Goal: Task Accomplishment & Management: Use online tool/utility

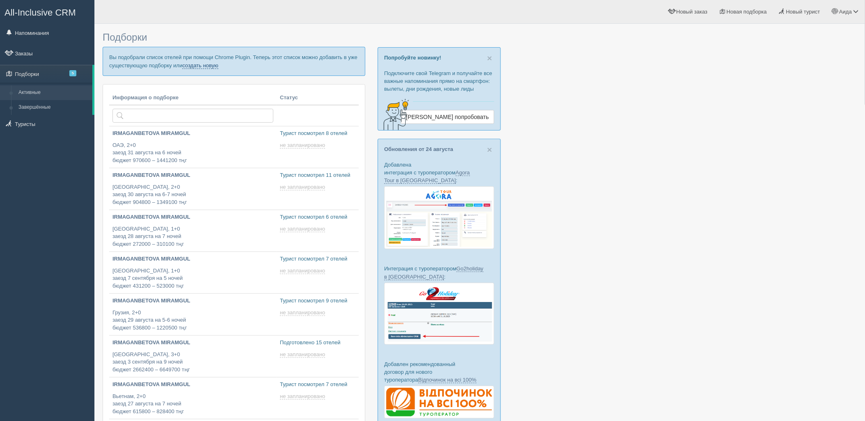
click at [206, 64] on link "создать новую" at bounding box center [200, 65] width 36 height 7
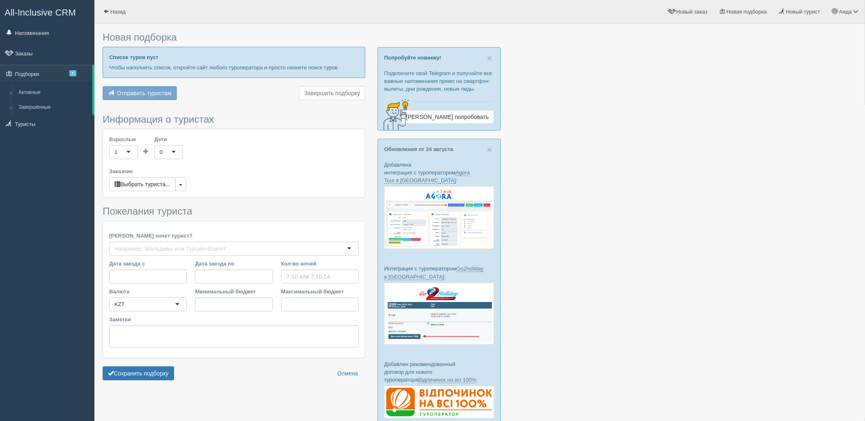
type input "6"
type input "1068000"
type input "1332900"
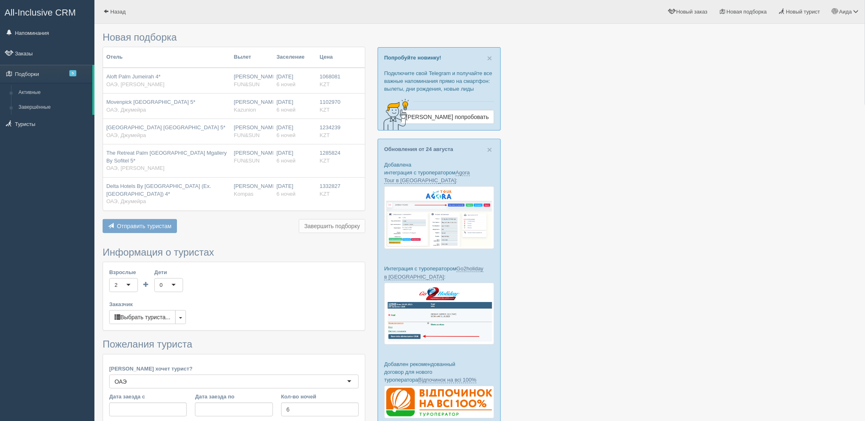
scroll to position [101, 0]
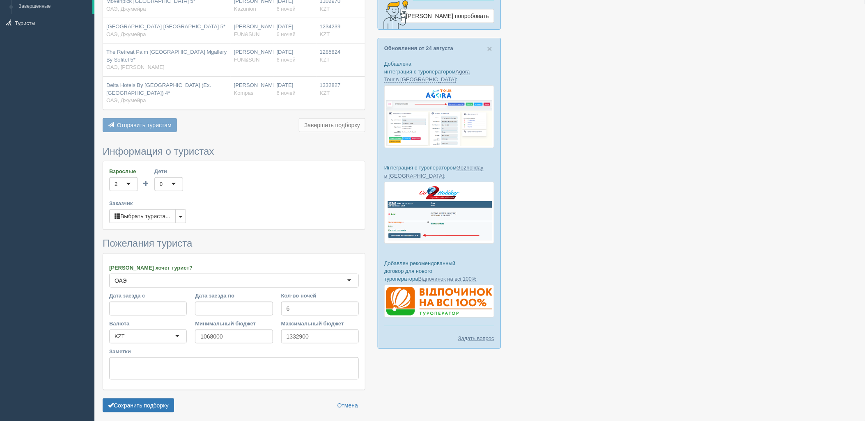
click at [176, 399] on div "Сохранить подборку Отмена" at bounding box center [234, 406] width 263 height 14
click at [167, 399] on button "Сохранить подборку" at bounding box center [138, 406] width 71 height 14
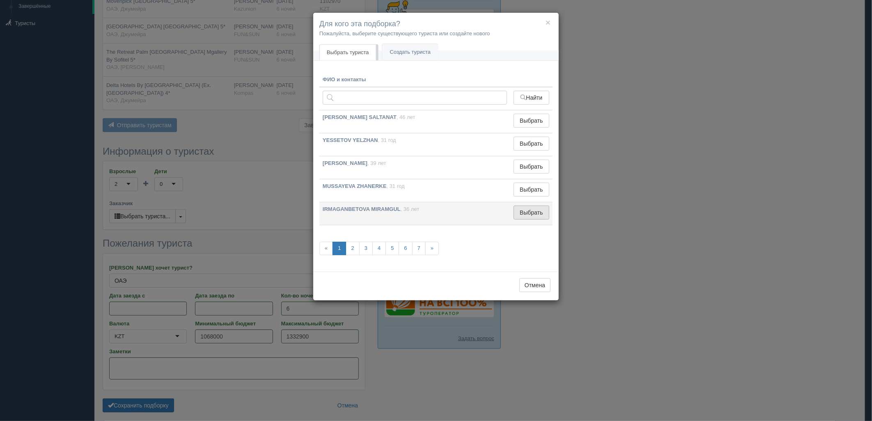
click at [531, 209] on button "Выбрать" at bounding box center [532, 213] width 36 height 14
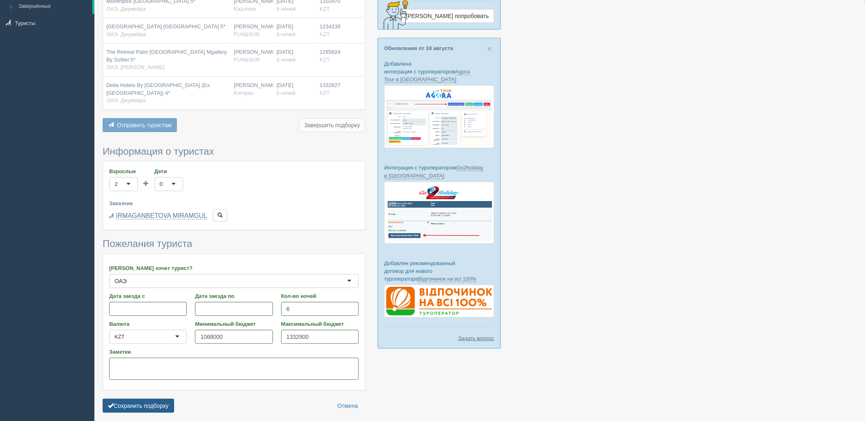
click at [151, 400] on button "Сохранить подборку" at bounding box center [138, 406] width 71 height 14
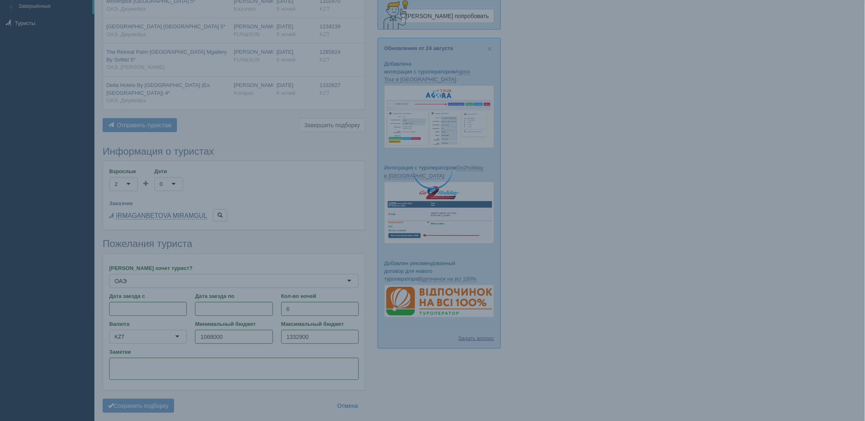
scroll to position [55, 0]
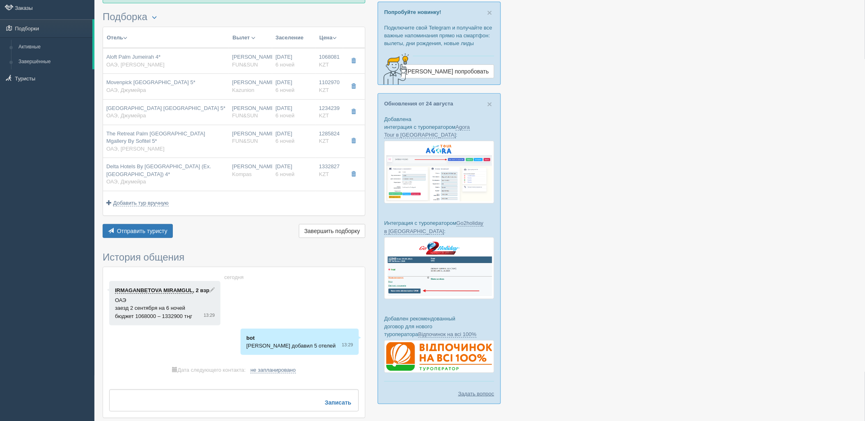
click at [155, 267] on div "[DATE] IRMAGANBETOVA MIRAMGUL , 2 взр ОАЭ заезд [DATE] на 6 ночей бюджет 106800…" at bounding box center [234, 342] width 262 height 151
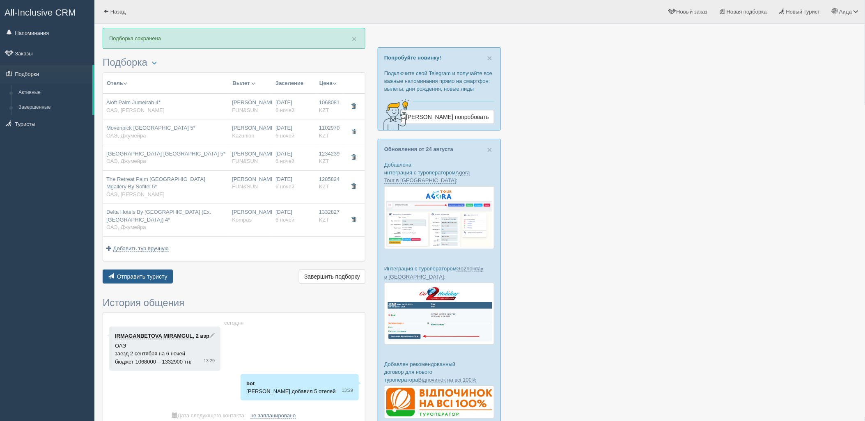
click at [153, 273] on span "Отправить туристу" at bounding box center [142, 276] width 51 height 7
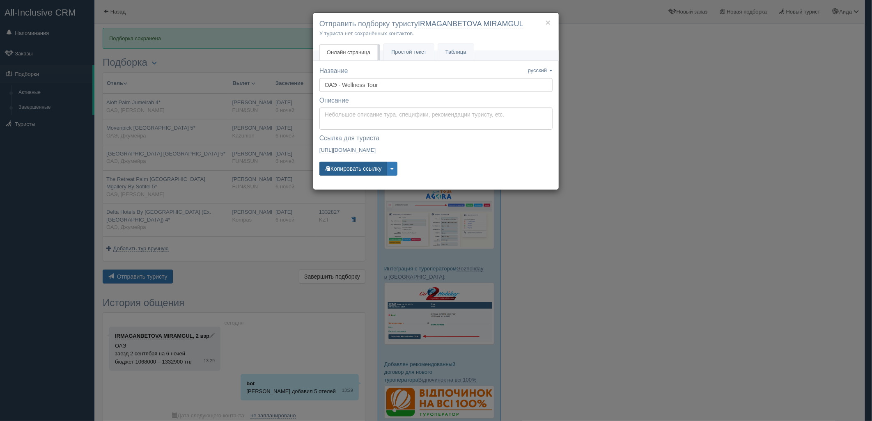
click at [342, 162] on button "Копировать ссылку" at bounding box center [353, 169] width 68 height 14
